Goal: Obtain resource: Obtain resource

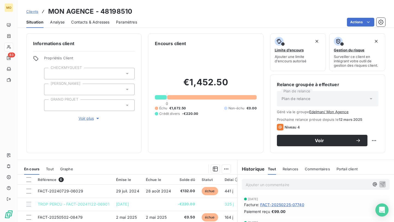
scroll to position [45, 0]
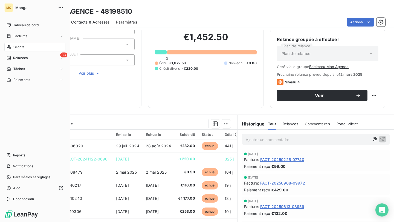
click at [9, 48] on icon at bounding box center [9, 47] width 5 height 4
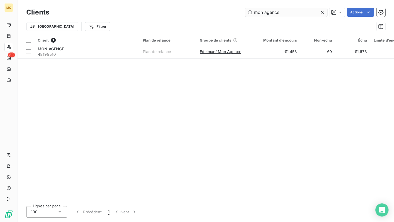
click at [265, 13] on input "mon agence" at bounding box center [286, 12] width 82 height 9
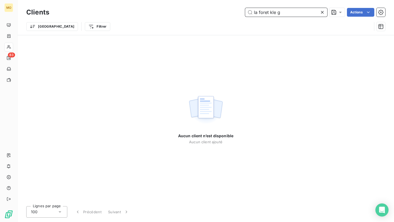
click at [259, 13] on input "la foret kle g" at bounding box center [286, 12] width 82 height 9
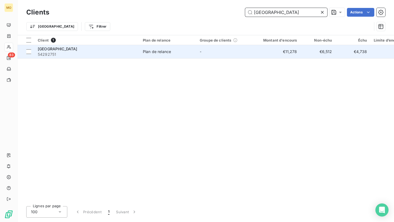
type input "[GEOGRAPHIC_DATA]"
click at [92, 54] on span "54292751" at bounding box center [87, 54] width 98 height 5
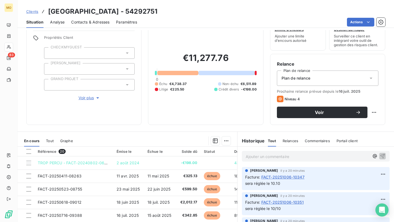
scroll to position [31, 0]
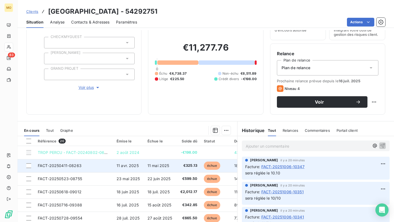
click at [115, 165] on td "11 avr. 2025" at bounding box center [128, 165] width 31 height 13
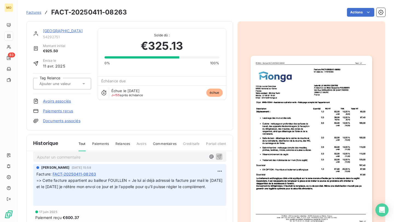
scroll to position [2, 0]
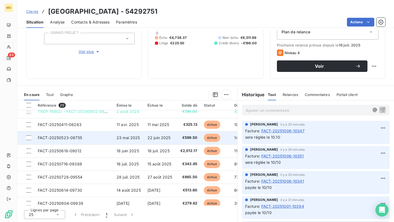
scroll to position [2, 0]
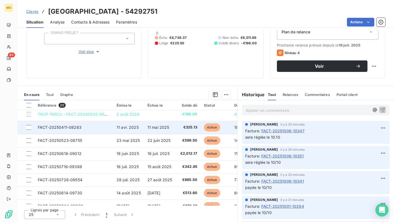
click at [118, 128] on span "11 avr. 2025" at bounding box center [128, 127] width 22 height 5
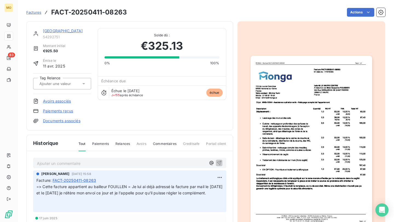
drag, startPoint x: 112, startPoint y: 193, endPoint x: 132, endPoint y: 200, distance: 21.1
click at [132, 200] on p "=> Cette facture appartient au bailleur FOUILLEN = Je lui ai déjà adressé la fa…" at bounding box center [129, 196] width 187 height 25
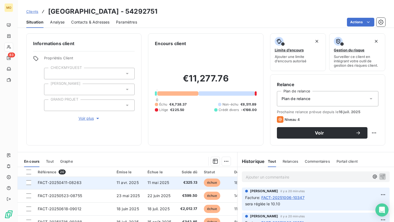
scroll to position [15, 0]
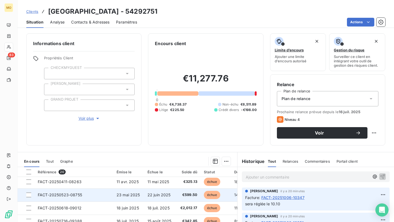
click at [111, 193] on td "FACT-20250523-08755" at bounding box center [73, 194] width 79 height 13
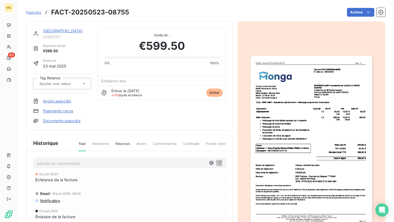
scroll to position [9, 0]
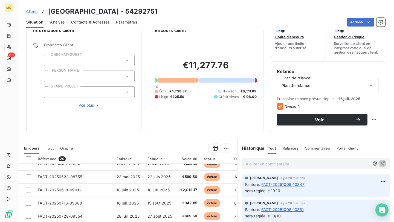
scroll to position [15, 0]
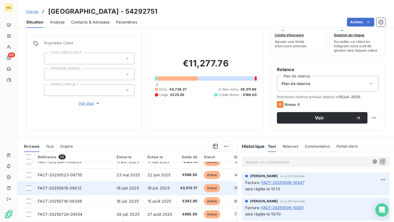
click at [104, 187] on td "FACT-20250618-09012" at bounding box center [73, 188] width 79 height 13
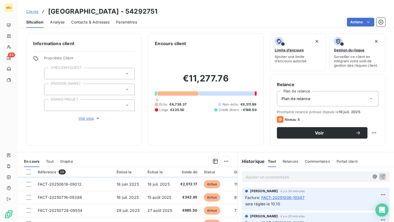
scroll to position [30, 0]
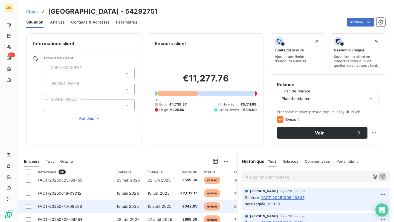
click at [106, 204] on td "FACT-20250716-09388" at bounding box center [73, 206] width 79 height 13
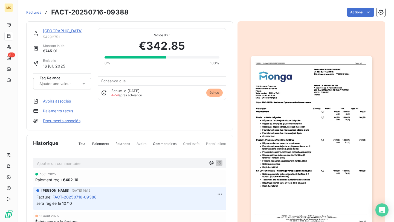
scroll to position [0, 0]
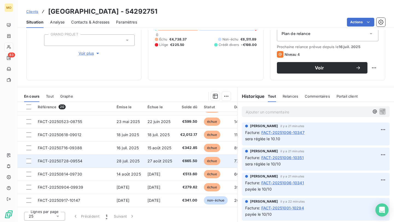
scroll to position [24, 0]
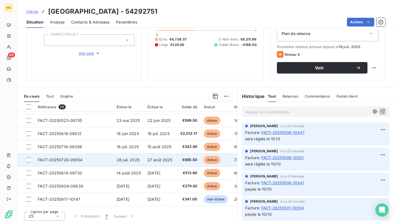
click at [103, 162] on td "FACT-20250728-09554" at bounding box center [73, 159] width 79 height 13
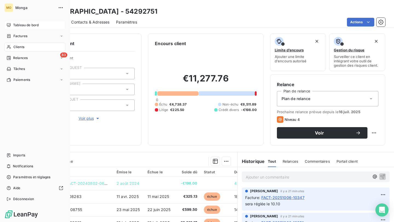
click at [11, 24] on div "Tableau de bord" at bounding box center [34, 25] width 61 height 9
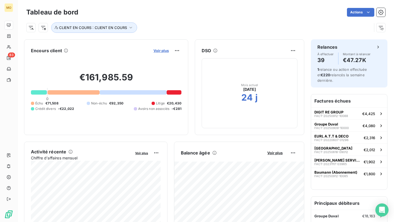
click at [158, 50] on span "Voir plus" at bounding box center [160, 50] width 15 height 4
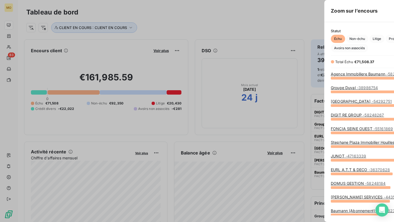
scroll to position [144, 210]
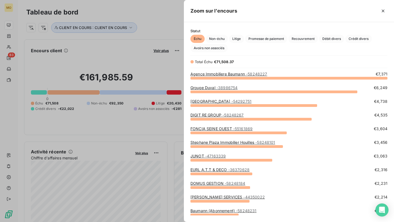
drag, startPoint x: 273, startPoint y: 124, endPoint x: 215, endPoint y: 124, distance: 58.0
click at [215, 124] on div "DIGIT RE GROUP - 58248267 €4,535" at bounding box center [288, 119] width 197 height 14
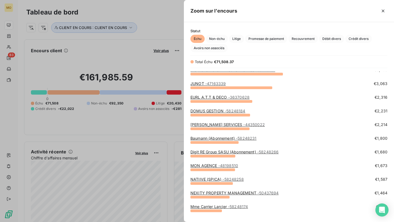
scroll to position [0, 0]
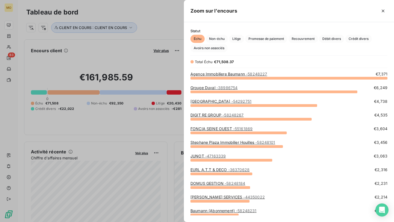
click at [211, 129] on link "FONCIA SEINE OUEST - 55161869" at bounding box center [221, 128] width 62 height 5
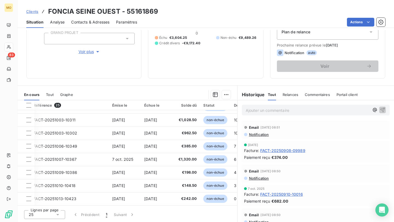
scroll to position [235, 0]
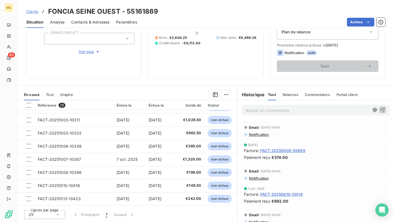
click at [36, 10] on span "Clients" at bounding box center [32, 11] width 12 height 4
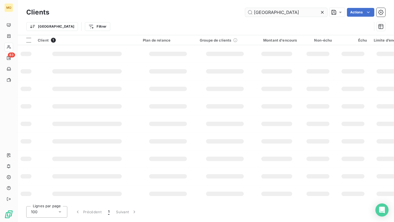
click at [271, 12] on input "[GEOGRAPHIC_DATA]" at bounding box center [286, 12] width 82 height 9
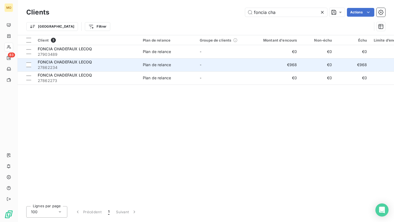
type input "foncia cha"
click at [127, 70] on span "27862234" at bounding box center [87, 67] width 98 height 5
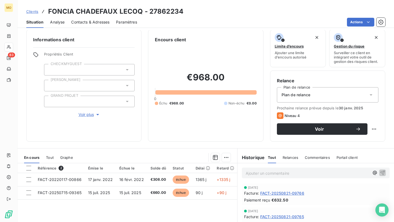
scroll to position [5, 0]
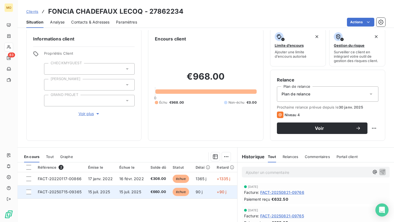
click at [123, 191] on span "15 juil. 2025" at bounding box center [130, 192] width 22 height 5
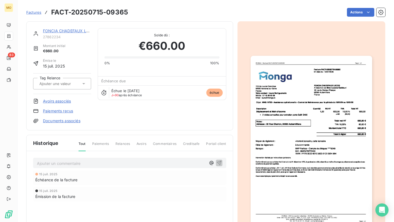
click at [283, 96] on img "button" at bounding box center [311, 142] width 121 height 172
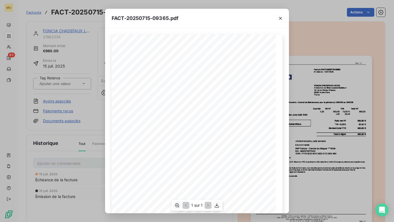
click at [136, 97] on span "MNG 14762 - Assistance opérationnelle - Contrat de Maintenance pour la période …" at bounding box center [189, 97] width 119 height 2
drag, startPoint x: 207, startPoint y: 52, endPoint x: 233, endPoint y: 53, distance: 26.3
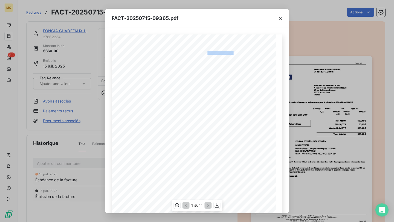
click at [233, 53] on span "Facture FACT-20250715-09365" at bounding box center [219, 52] width 36 height 2
copy span "e FACT-20250715-093"
click at [281, 14] on button "button" at bounding box center [280, 18] width 9 height 9
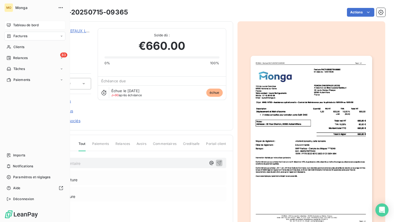
click at [14, 24] on span "Tableau de bord" at bounding box center [25, 25] width 25 height 5
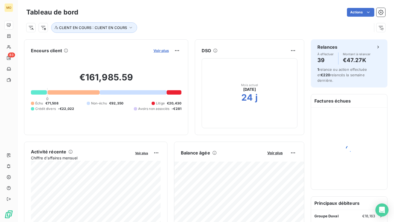
click at [161, 52] on span "Voir plus" at bounding box center [160, 50] width 15 height 4
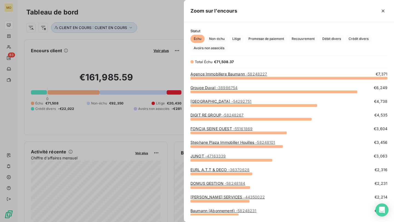
scroll to position [144, 210]
click at [243, 101] on span "- 54292751" at bounding box center [241, 101] width 20 height 5
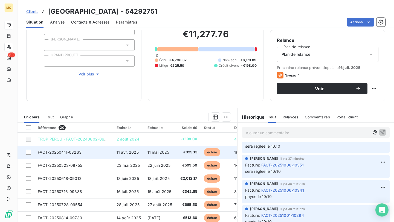
click at [109, 151] on td "FACT-20250411-08263" at bounding box center [73, 152] width 79 height 13
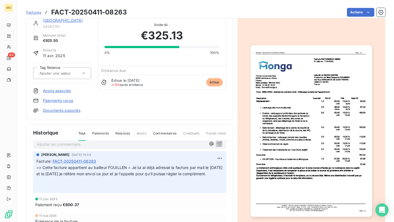
scroll to position [24, 0]
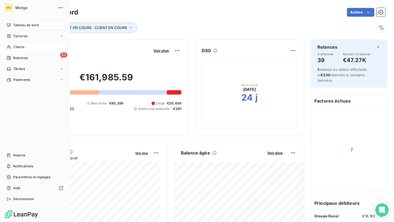
click at [11, 48] on icon at bounding box center [9, 47] width 5 height 4
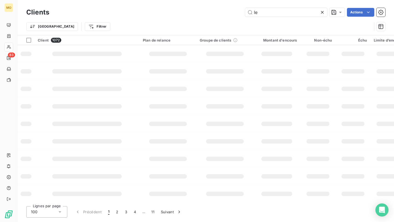
type input "l"
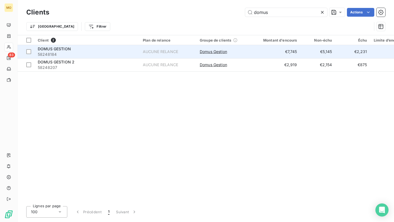
type input "domus"
click at [79, 54] on span "58248184" at bounding box center [87, 54] width 98 height 5
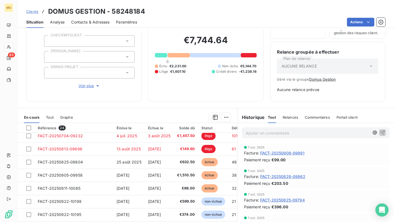
scroll to position [30, 0]
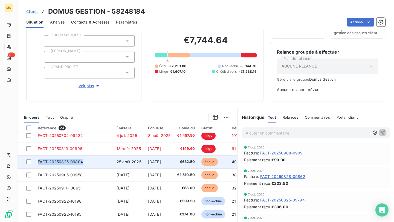
copy span "FACT-20250825-09804"
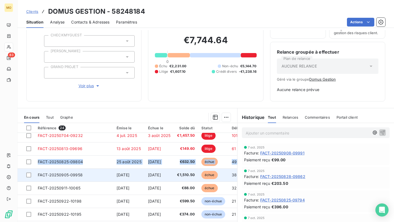
drag, startPoint x: 37, startPoint y: 163, endPoint x: 87, endPoint y: 171, distance: 50.7
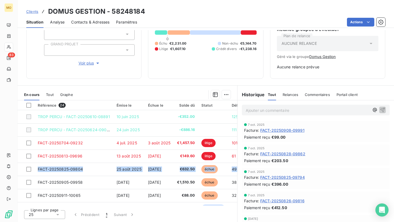
scroll to position [0, 0]
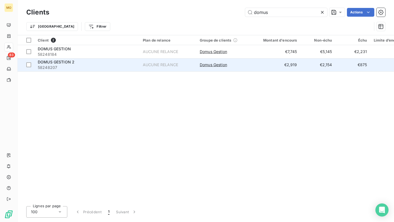
click at [74, 63] on span "DOMUS GESTION 2" at bounding box center [56, 62] width 37 height 5
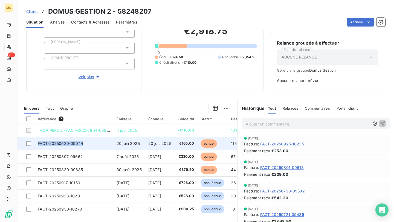
drag, startPoint x: 35, startPoint y: 143, endPoint x: 85, endPoint y: 144, distance: 50.1
click at [85, 144] on td "FACT-20250620-09044" at bounding box center [73, 143] width 79 height 13
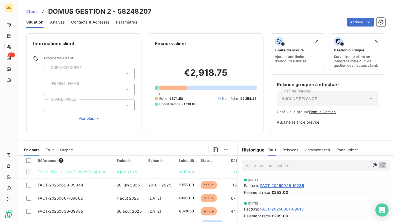
scroll to position [36, 0]
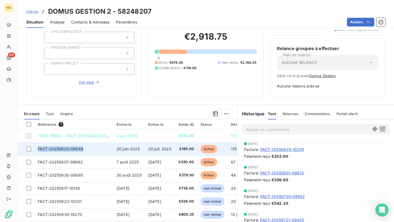
copy span "FACT-20250620-09044"
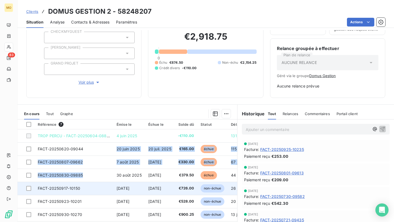
drag, startPoint x: 91, startPoint y: 147, endPoint x: 140, endPoint y: 189, distance: 63.8
click at [140, 189] on tbody "TROP PERCU - FACT-20250604-08841 4 juin 2025 -€110.00 131 j _ FACT-20250620-090…" at bounding box center [163, 175] width 291 height 92
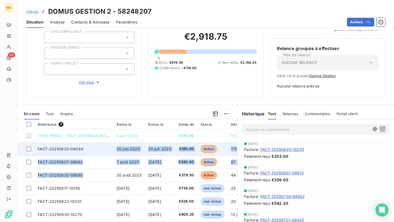
scroll to position [33, 0]
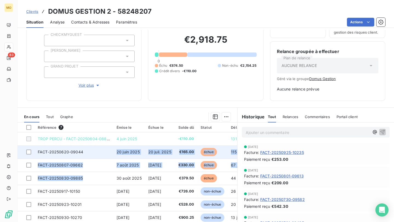
click at [188, 155] on td "€165.00" at bounding box center [186, 152] width 23 height 13
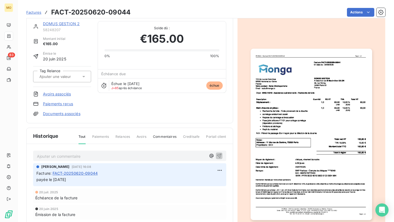
scroll to position [8, 0]
click at [331, 61] on img "button" at bounding box center [311, 134] width 121 height 172
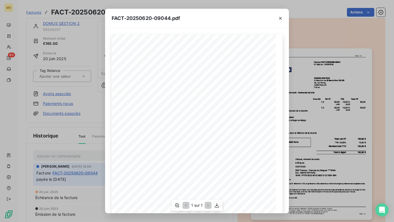
click at [230, 52] on span "Facture FACT-20250620-09044" at bounding box center [219, 52] width 36 height 2
click at [67, 152] on div "FACT-20250620-09044.pdf 119 bis rue de Colombes 92600 Asnieres sur Seine France…" at bounding box center [197, 111] width 394 height 222
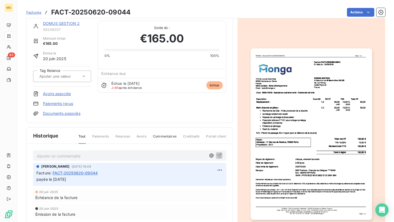
click at [67, 152] on div "FACT-20250620-09044.pdf 119 bis rue de Colombes 92600 Asnieres sur Seine France…" at bounding box center [197, 111] width 394 height 222
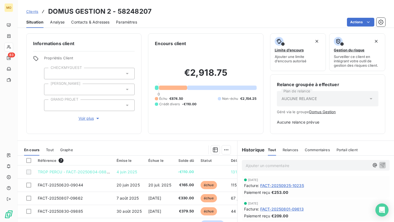
scroll to position [55, 0]
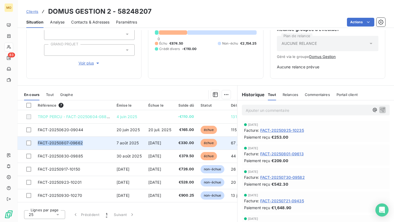
copy tr "FACT-20250807-09662"
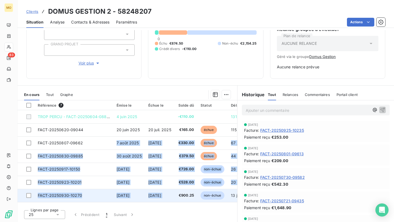
drag, startPoint x: 89, startPoint y: 142, endPoint x: 200, endPoint y: 196, distance: 123.2
click at [200, 196] on tbody "TROP PERCU - FACT-20250604-08841 4 juin 2025 -€110.00 131 j _ FACT-20250620-090…" at bounding box center [163, 156] width 291 height 92
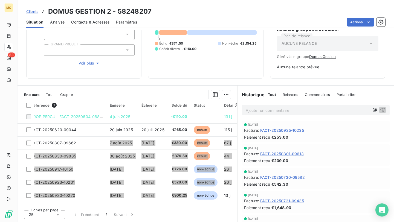
scroll to position [0, 0]
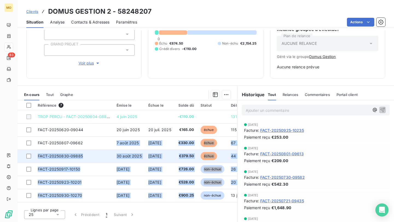
click at [89, 158] on td "FACT-20250830-09885" at bounding box center [73, 156] width 79 height 13
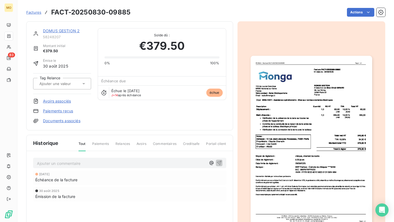
scroll to position [1, 0]
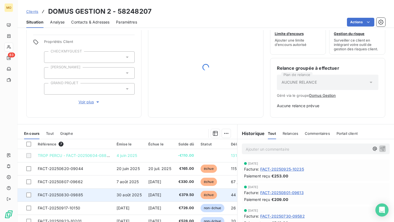
scroll to position [17, 0]
copy tr "FACT-20250830-09885"
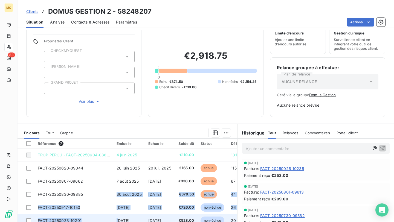
drag, startPoint x: 86, startPoint y: 197, endPoint x: 181, endPoint y: 222, distance: 97.8
click at [181, 222] on tbody "TROP PERCU - FACT-20250604-08841 4 juin 2025 -€110.00 131 j _ FACT-20250620-090…" at bounding box center [163, 195] width 291 height 92
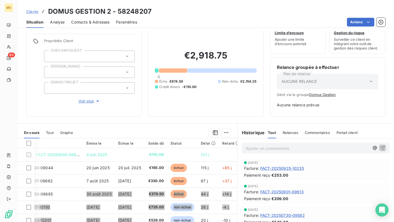
scroll to position [0, 73]
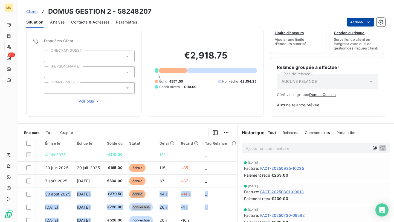
click at [352, 23] on html "MO 83 Clients DOMUS GESTION 2 - 58248207 Situation Analyse Contacts & Adresses …" at bounding box center [197, 111] width 394 height 222
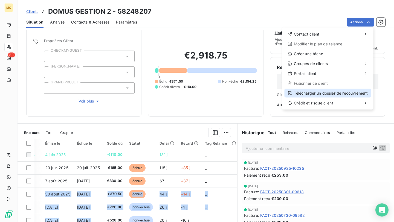
click at [308, 93] on div "Télécharger un dossier de recouvrement" at bounding box center [327, 93] width 87 height 9
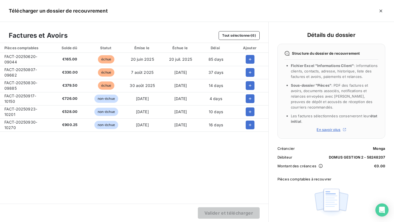
drag, startPoint x: 249, startPoint y: 62, endPoint x: 249, endPoint y: 67, distance: 4.9
click at [249, 62] on icon "button" at bounding box center [249, 59] width 5 height 5
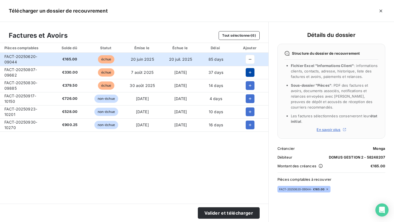
click at [249, 75] on button "button" at bounding box center [250, 72] width 9 height 9
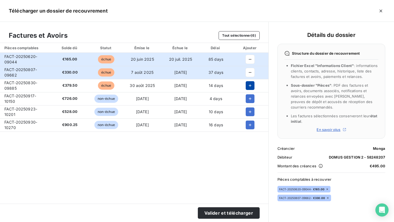
click at [249, 86] on icon "button" at bounding box center [249, 85] width 5 height 5
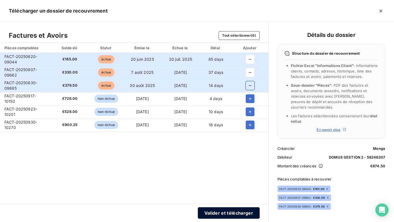
click at [232, 212] on button "Valider et télécharger" at bounding box center [229, 212] width 62 height 11
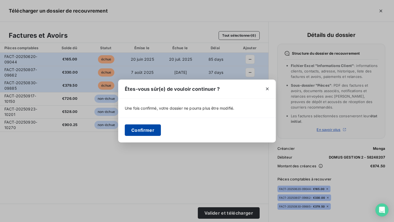
click at [142, 130] on button "Confirmer" at bounding box center [143, 129] width 36 height 11
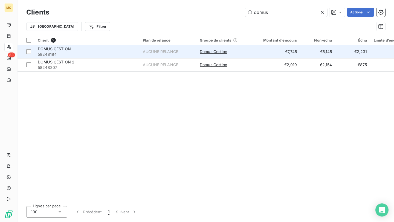
click at [72, 46] on div "DOMUS GESTION" at bounding box center [87, 48] width 98 height 5
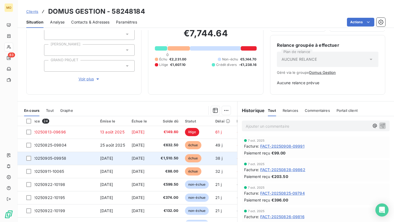
scroll to position [40, 0]
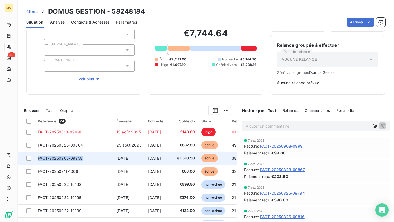
copy tr "FACT-20250905-09958"
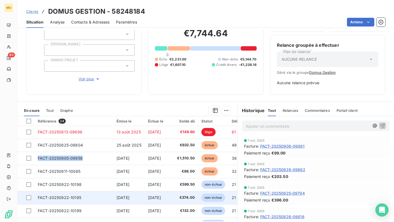
drag, startPoint x: 85, startPoint y: 156, endPoint x: 146, endPoint y: 200, distance: 74.6
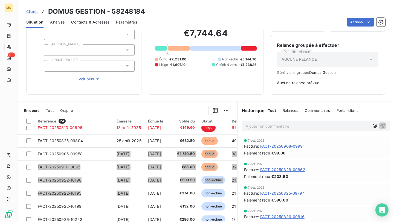
scroll to position [45, 0]
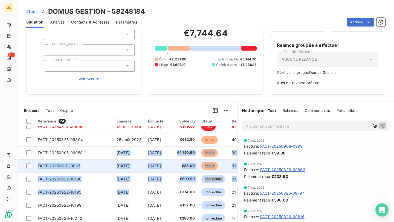
click at [89, 169] on td "FACT-20250911-10065" at bounding box center [73, 165] width 79 height 13
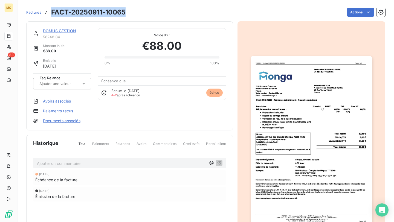
copy h3 "FACT-20250911-10065"
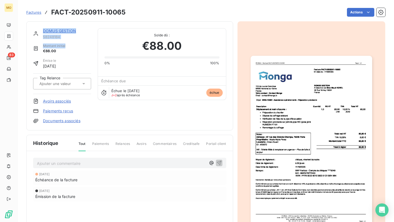
drag, startPoint x: 127, startPoint y: 10, endPoint x: 109, endPoint y: 70, distance: 63.0
click at [108, 71] on section "Factures FACT-20250911-10065 Actions DOMUS GESTION 58248184 Montant initial €88…" at bounding box center [206, 111] width 376 height 222
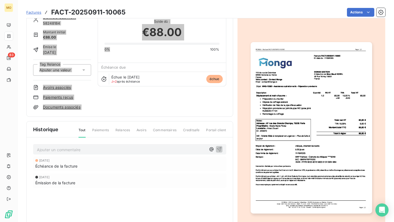
scroll to position [5, 0]
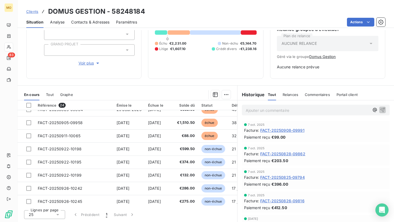
scroll to position [58, 0]
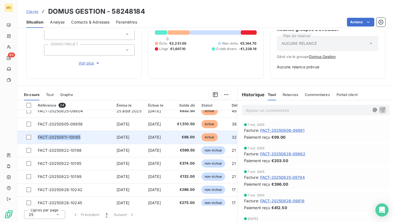
copy span "FACT-20250911-10065"
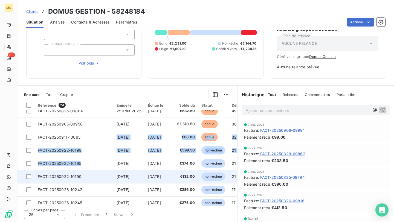
drag, startPoint x: 82, startPoint y: 139, endPoint x: 115, endPoint y: 174, distance: 47.8
click at [115, 174] on tbody "TROP PERCU - FACT-20250610-08891 10 juin 2025 -€352.00 125 j _ TROP PERCU - FAC…" at bounding box center [164, 209] width 292 height 315
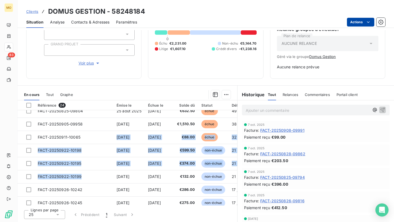
click at [357, 22] on html "MO 83 Clients DOMUS GESTION - 58248184 Situation Analyse Contacts & Adresses Pa…" at bounding box center [197, 111] width 394 height 222
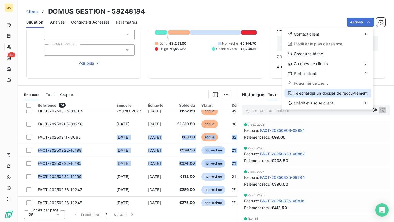
click at [316, 92] on div "Télécharger un dossier de recouvrement" at bounding box center [327, 93] width 87 height 9
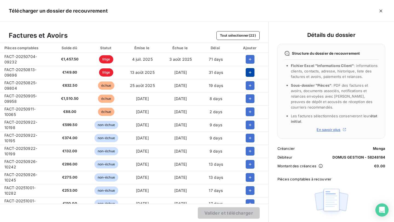
click at [246, 75] on button "button" at bounding box center [250, 72] width 9 height 9
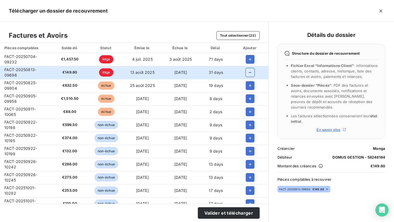
click at [246, 75] on button "button" at bounding box center [250, 72] width 9 height 9
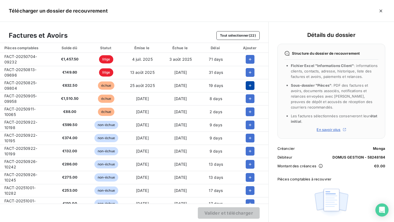
click at [247, 84] on icon "button" at bounding box center [249, 85] width 5 height 5
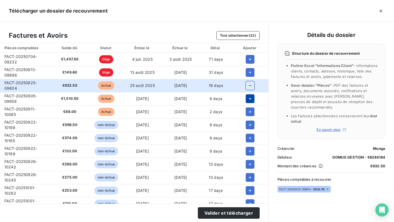
click at [246, 95] on button "button" at bounding box center [250, 98] width 9 height 9
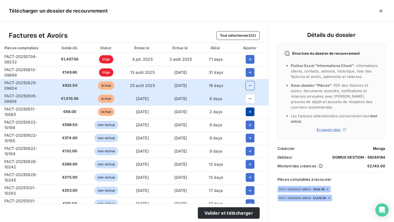
click at [251, 115] on button "button" at bounding box center [250, 112] width 9 height 9
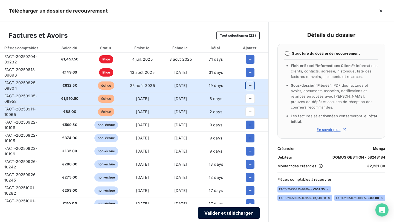
click at [218, 213] on button "Valider et télécharger" at bounding box center [229, 212] width 62 height 11
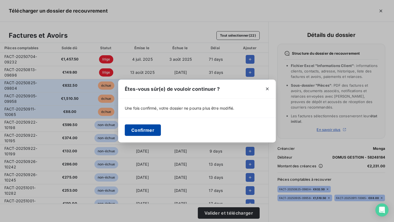
click at [149, 132] on button "Confirmer" at bounding box center [143, 129] width 36 height 11
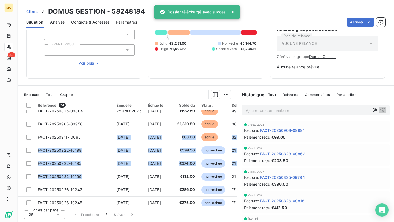
scroll to position [140, 0]
